Goal: Task Accomplishment & Management: Use online tool/utility

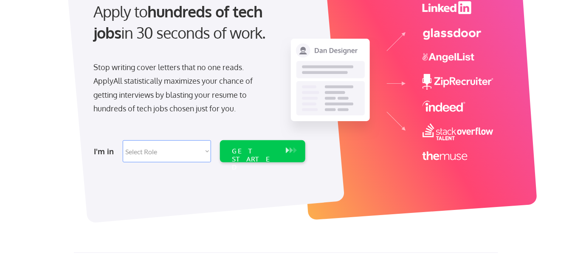
scroll to position [127, 0]
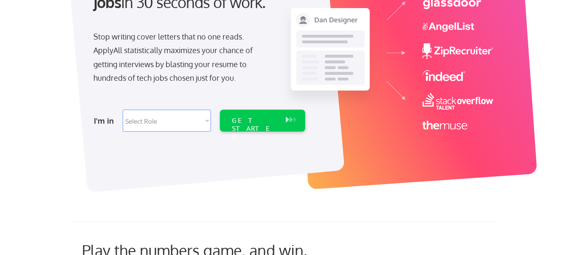
click at [204, 123] on select "Select Role Software Engineering Product Management Customer Success Sales UI/U…" at bounding box center [167, 121] width 88 height 22
select select ""design""
click at [123, 110] on select "Select Role Software Engineering Product Management Customer Success Sales UI/U…" at bounding box center [167, 121] width 88 height 22
select select ""design""
click at [243, 118] on div "GET STARTED" at bounding box center [254, 128] width 45 height 25
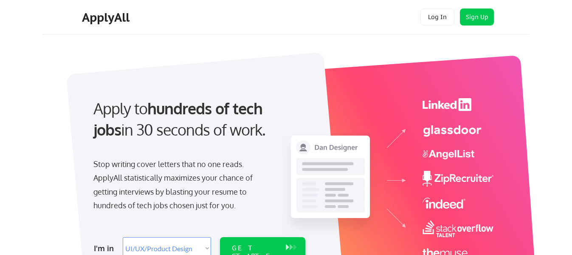
select select ""design""
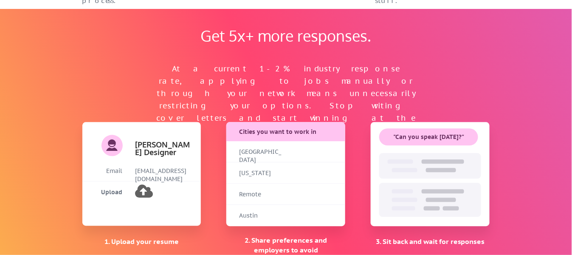
scroll to position [552, 0]
